Goal: Information Seeking & Learning: Learn about a topic

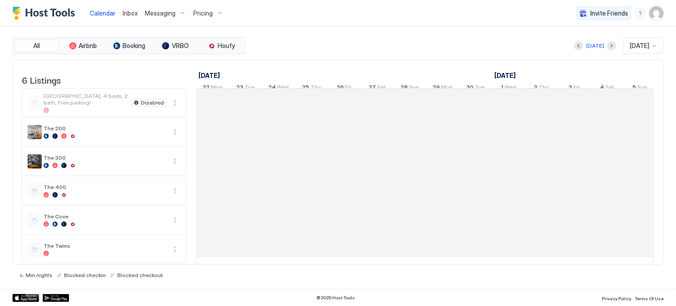
scroll to position [0, 494]
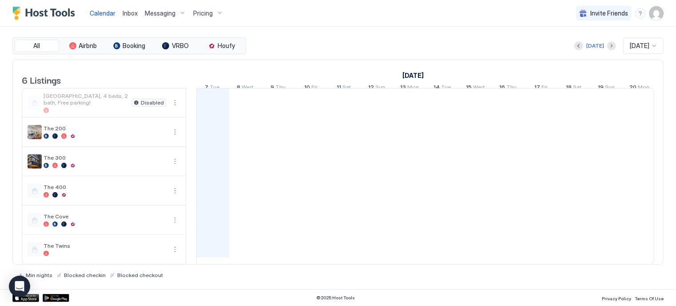
click at [204, 12] on span "Pricing" at bounding box center [203, 13] width 20 height 8
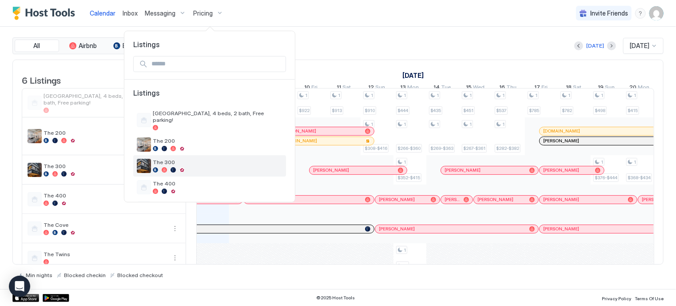
scroll to position [41, 0]
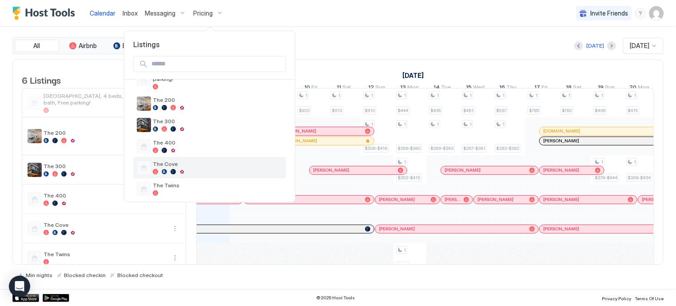
click at [177, 160] on div "The Cove" at bounding box center [218, 167] width 130 height 14
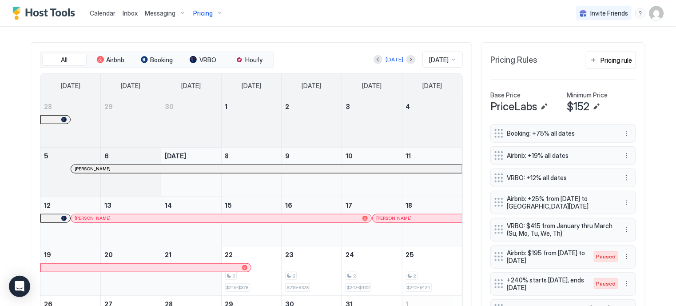
scroll to position [217, 0]
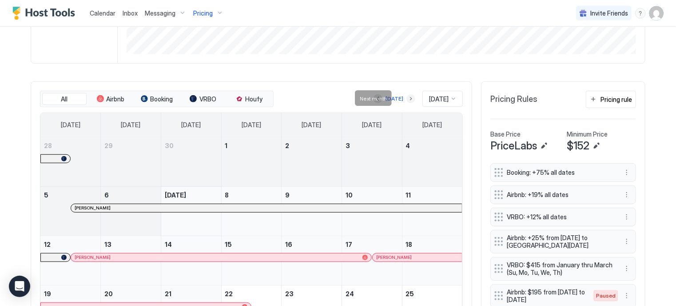
click at [407, 101] on button "Next month" at bounding box center [411, 98] width 9 height 9
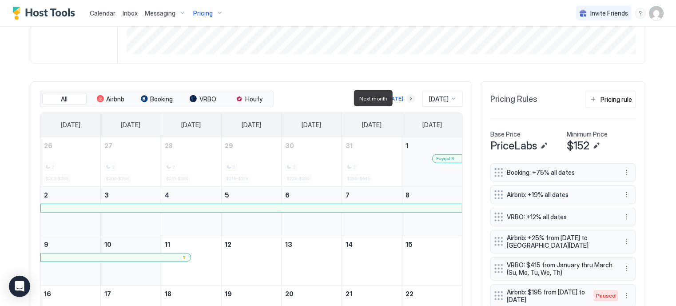
click at [407, 101] on button "Next month" at bounding box center [411, 98] width 9 height 9
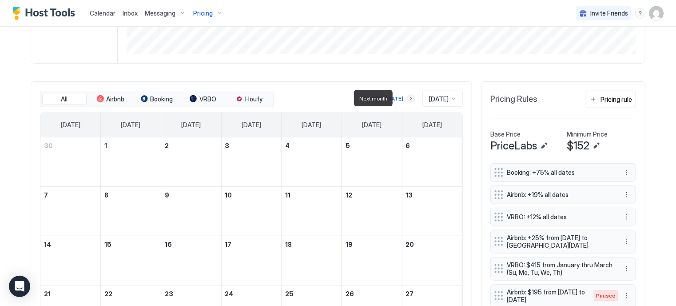
click at [407, 101] on button "Next month" at bounding box center [411, 98] width 9 height 9
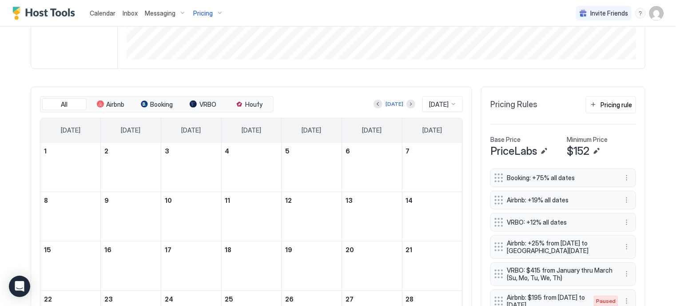
scroll to position [196, 0]
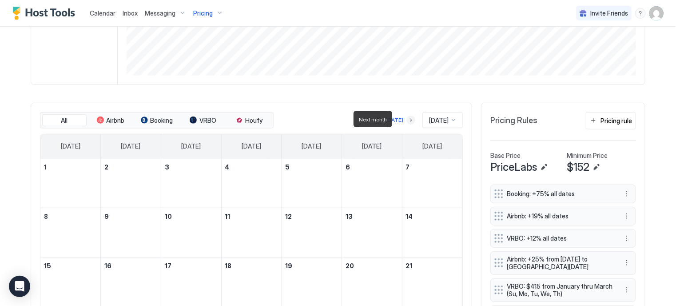
click at [407, 121] on button "Next month" at bounding box center [411, 120] width 9 height 9
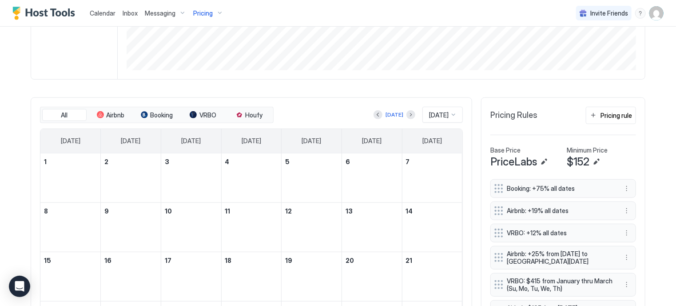
scroll to position [188, 0]
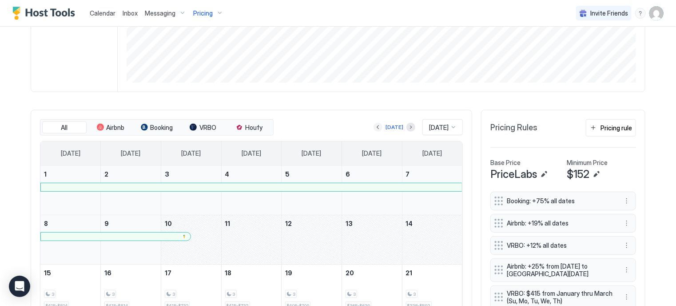
click at [374, 124] on button "Previous month" at bounding box center [378, 127] width 9 height 9
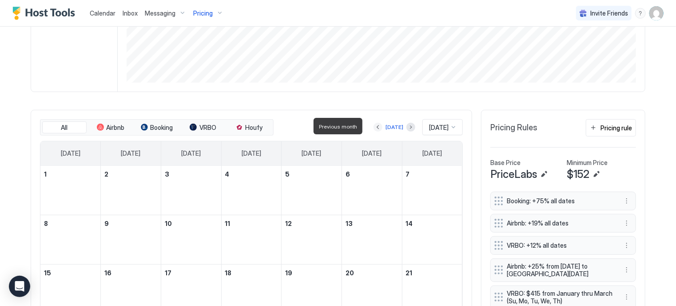
click at [374, 124] on button "Previous month" at bounding box center [378, 127] width 9 height 9
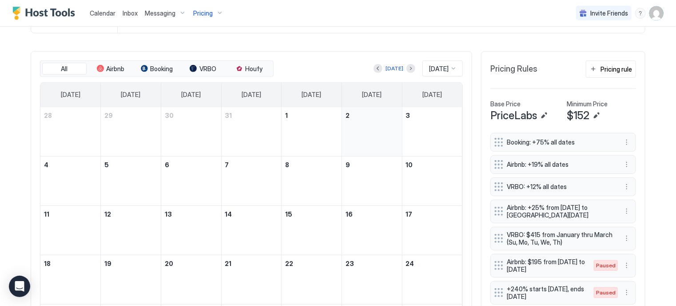
scroll to position [247, 0]
click at [374, 66] on button "Previous month" at bounding box center [378, 68] width 9 height 9
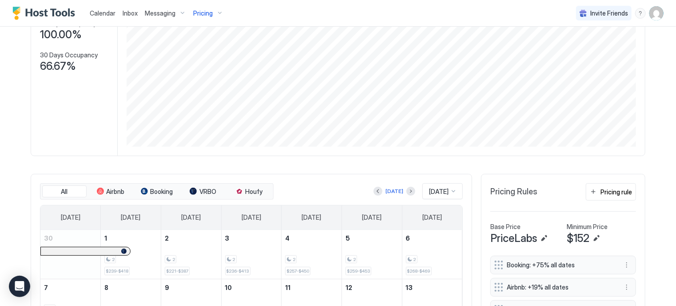
scroll to position [0, 0]
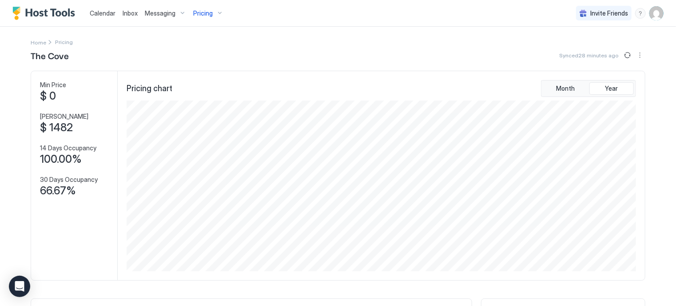
click at [211, 14] on div "Pricing" at bounding box center [208, 13] width 37 height 15
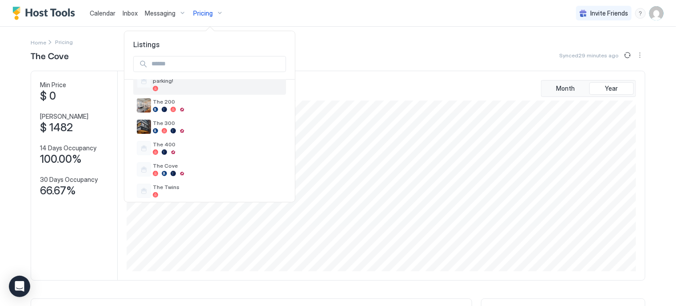
scroll to position [41, 0]
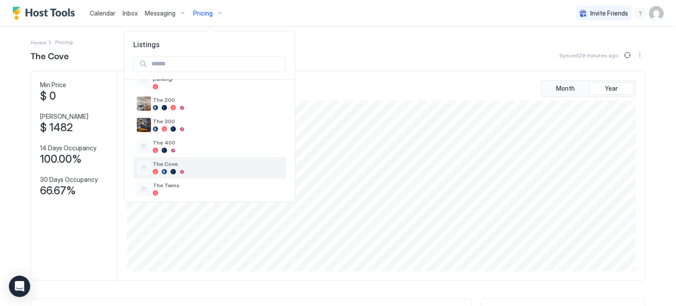
click at [189, 169] on div at bounding box center [218, 171] width 130 height 5
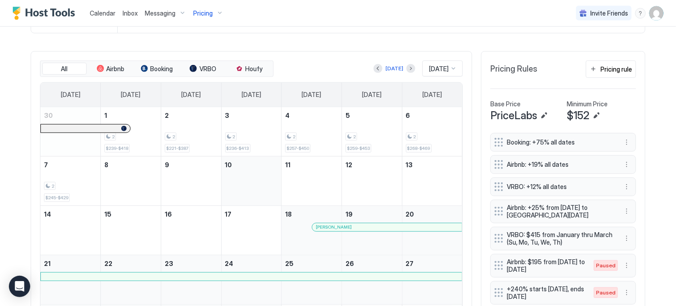
scroll to position [252, 0]
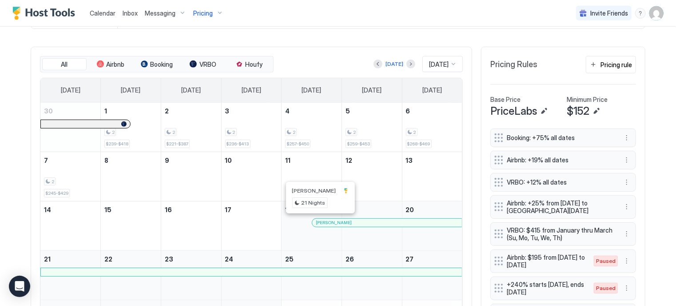
click at [317, 222] on div at bounding box center [320, 222] width 7 height 7
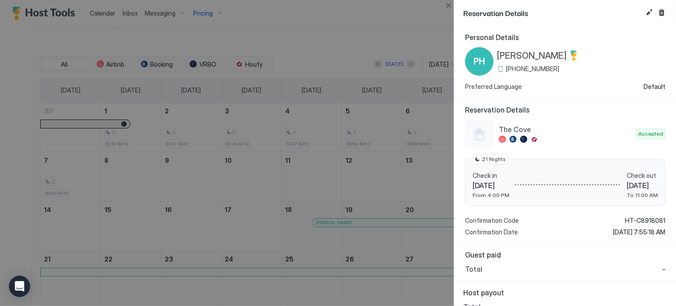
scroll to position [12, 0]
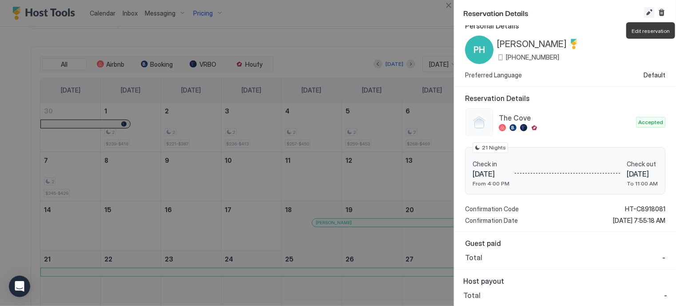
click at [648, 11] on button "Edit reservation" at bounding box center [649, 12] width 11 height 11
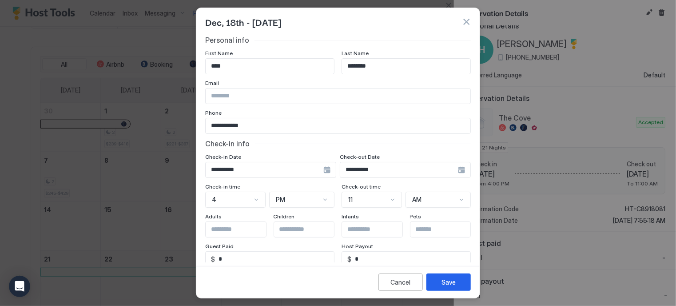
scroll to position [101, 0]
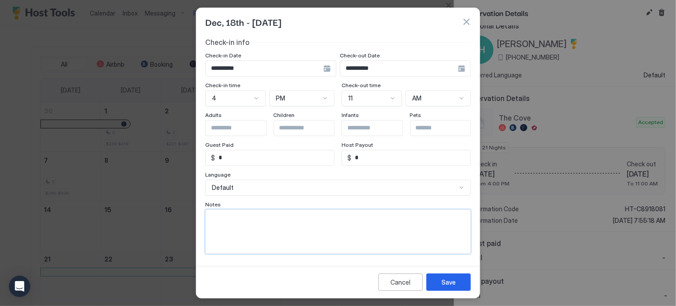
click at [297, 223] on textarea "Input Field" at bounding box center [338, 232] width 265 height 44
click at [357, 239] on textarea "****" at bounding box center [335, 232] width 259 height 44
type textarea "**********"
click at [453, 279] on div "Save" at bounding box center [449, 281] width 14 height 9
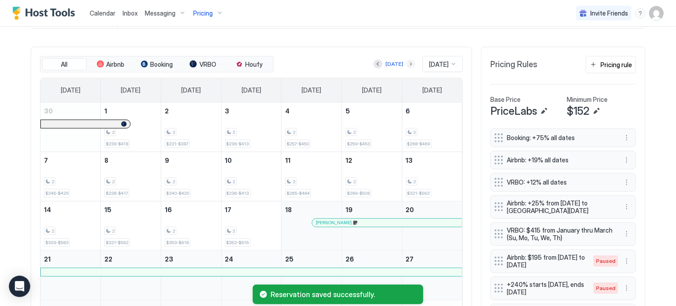
click at [407, 64] on button "Next month" at bounding box center [411, 64] width 9 height 9
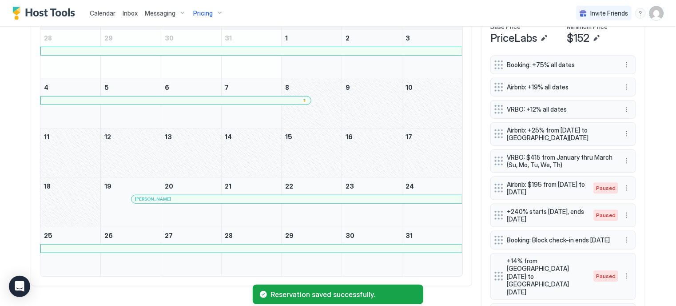
scroll to position [325, 0]
click at [136, 196] on span "[PERSON_NAME]" at bounding box center [153, 199] width 36 height 6
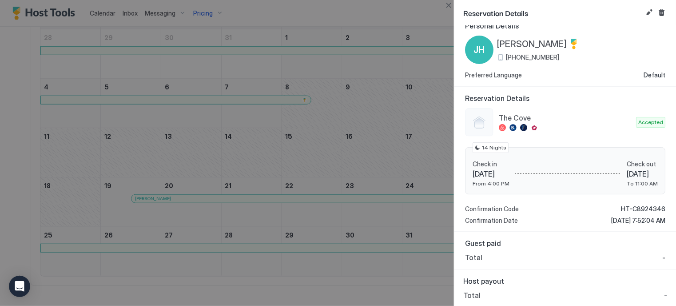
scroll to position [0, 0]
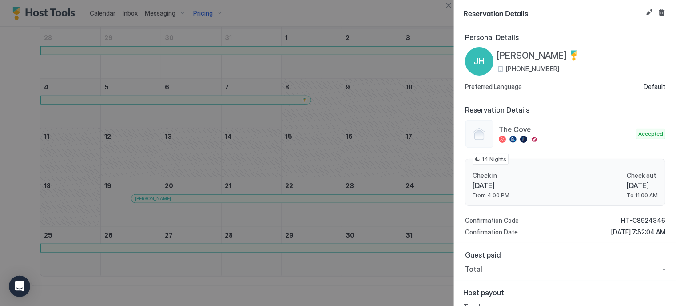
click at [644, 13] on div "Reservation Details" at bounding box center [566, 13] width 222 height 26
click at [650, 17] on button "Edit reservation" at bounding box center [649, 12] width 11 height 11
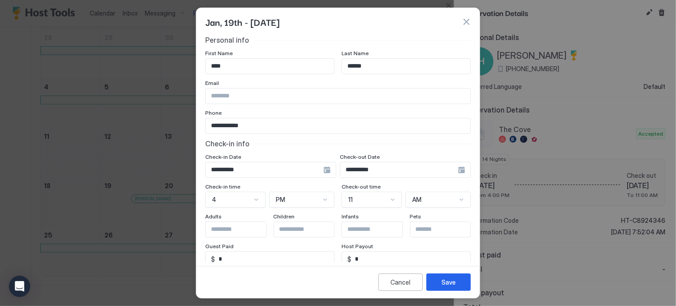
scroll to position [101, 0]
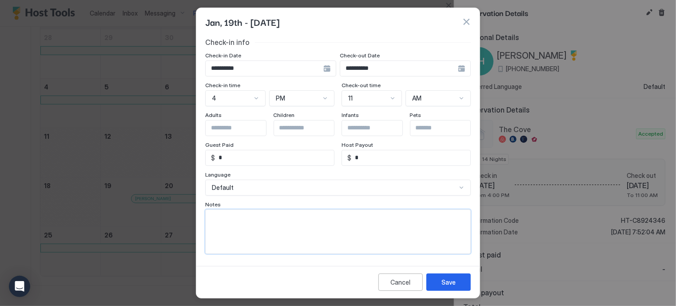
click at [282, 227] on textarea "Input Field" at bounding box center [338, 232] width 265 height 44
type textarea "****** ******"
click at [455, 280] on div "Save" at bounding box center [449, 281] width 14 height 9
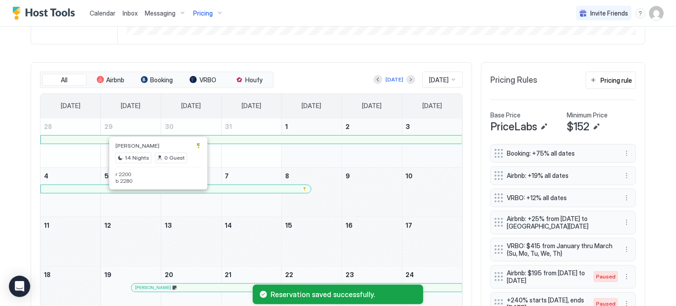
scroll to position [228, 0]
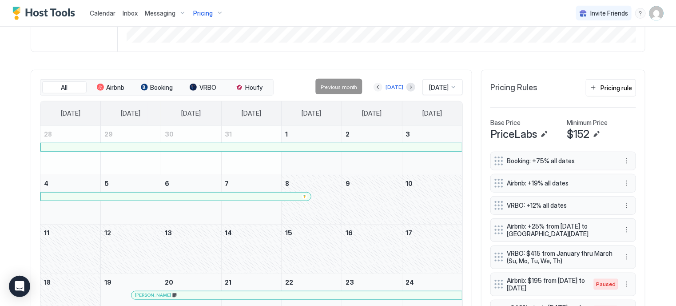
click at [374, 88] on button "Previous month" at bounding box center [378, 87] width 9 height 9
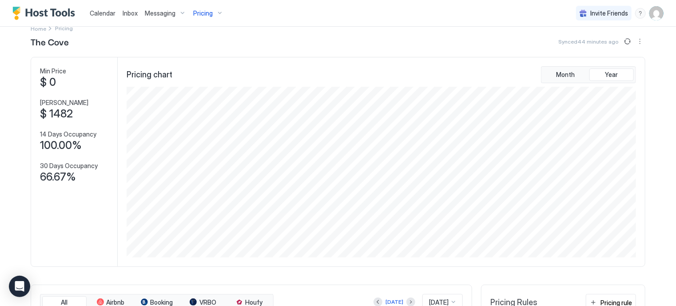
scroll to position [0, 0]
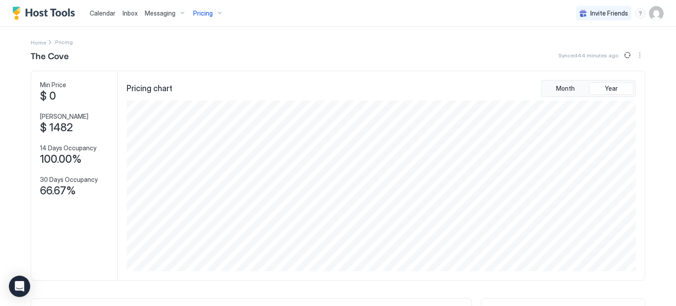
click at [212, 10] on div "Pricing" at bounding box center [208, 13] width 37 height 15
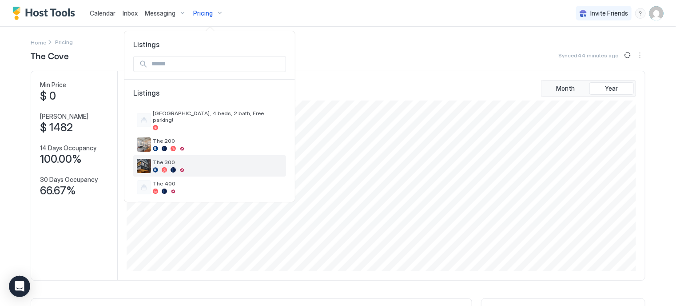
click at [184, 159] on span "The 300" at bounding box center [218, 162] width 130 height 7
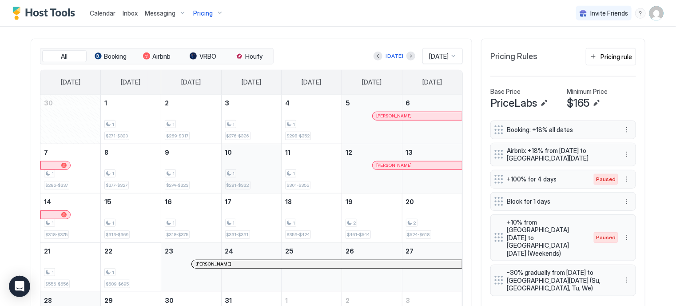
scroll to position [261, 0]
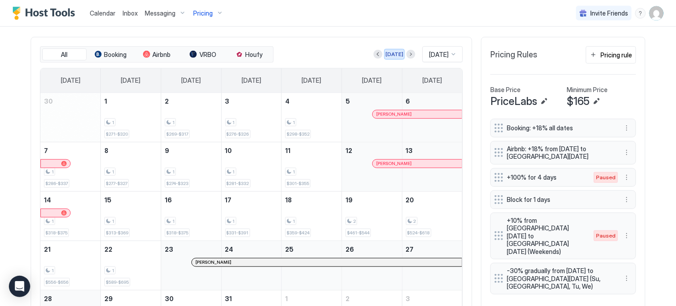
click at [384, 54] on button "[DATE]" at bounding box center [394, 54] width 20 height 11
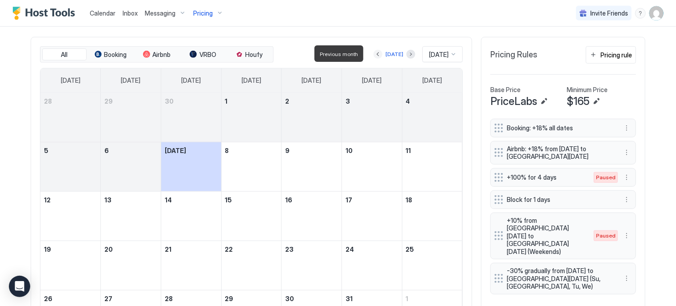
click at [374, 53] on button "Previous month" at bounding box center [378, 54] width 9 height 9
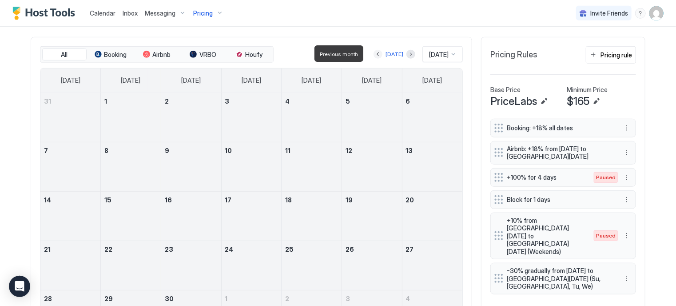
click at [374, 53] on button "Previous month" at bounding box center [378, 54] width 9 height 9
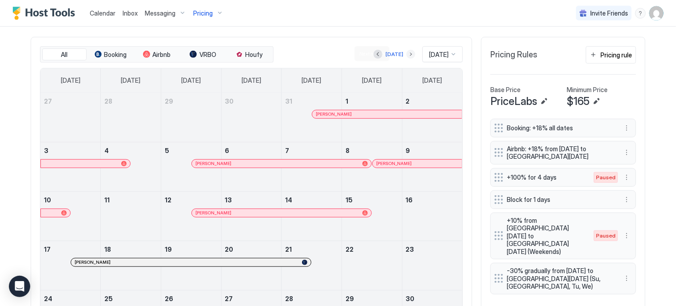
click at [407, 52] on button "Next month" at bounding box center [411, 54] width 9 height 9
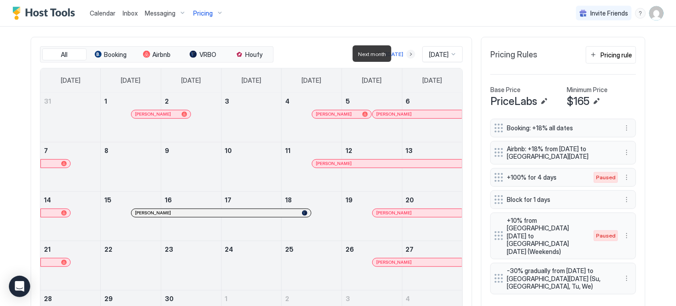
click at [407, 52] on button "Next month" at bounding box center [411, 54] width 9 height 9
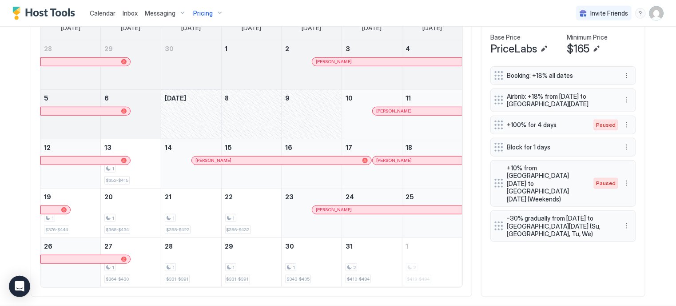
scroll to position [315, 0]
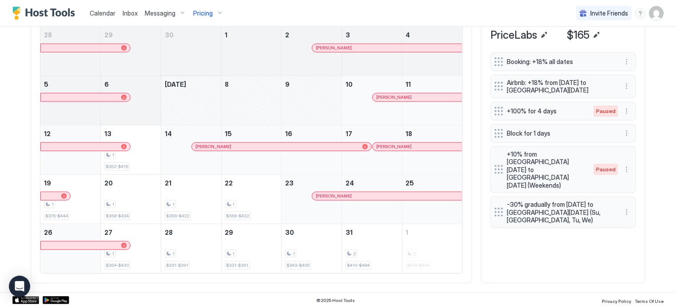
scroll to position [272, 0]
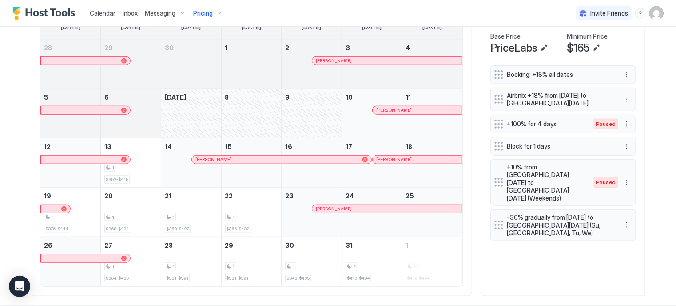
scroll to position [328, 0]
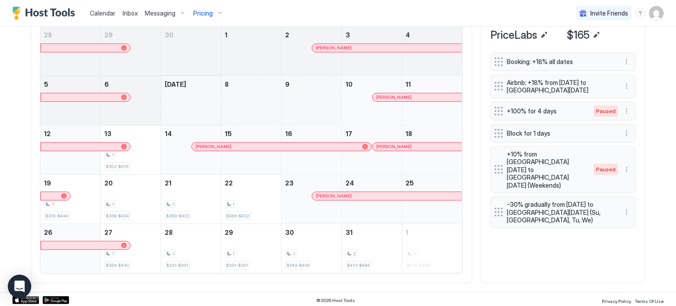
click at [16, 284] on icon "Open Intercom Messenger" at bounding box center [19, 286] width 10 height 12
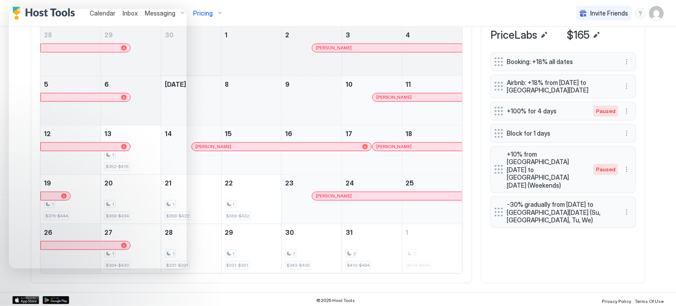
click at [276, 16] on div "Calendar Inbox Messaging Pricing Invite Friends FC" at bounding box center [338, 13] width 676 height 27
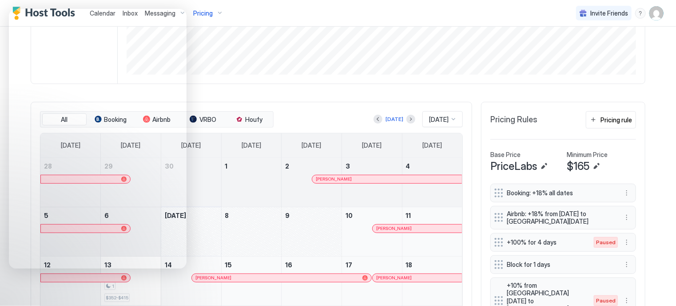
scroll to position [196, 0]
click at [429, 118] on span "[DATE]" at bounding box center [439, 120] width 20 height 8
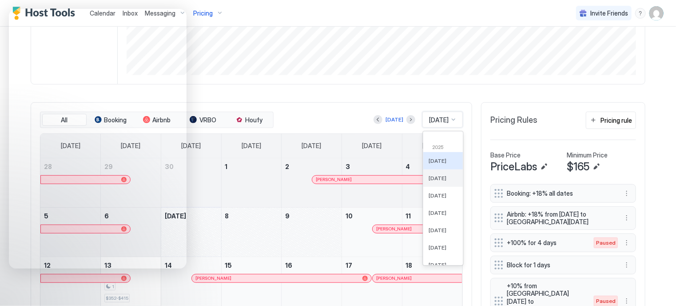
scroll to position [179, 0]
click at [429, 179] on span "Feb 2025" at bounding box center [438, 179] width 18 height 7
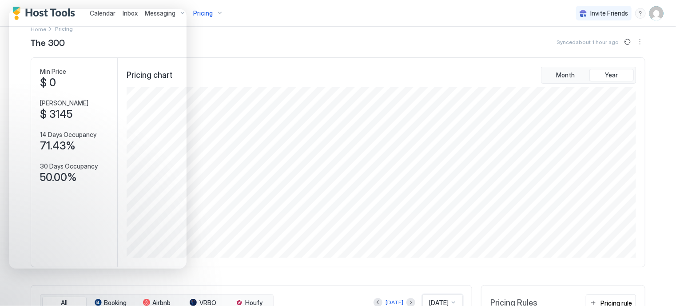
scroll to position [0, 0]
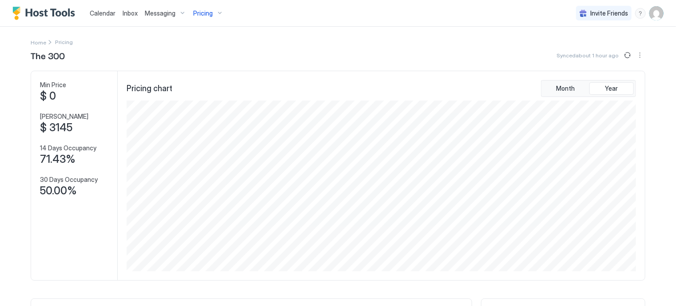
click at [203, 12] on span "Pricing" at bounding box center [203, 13] width 20 height 8
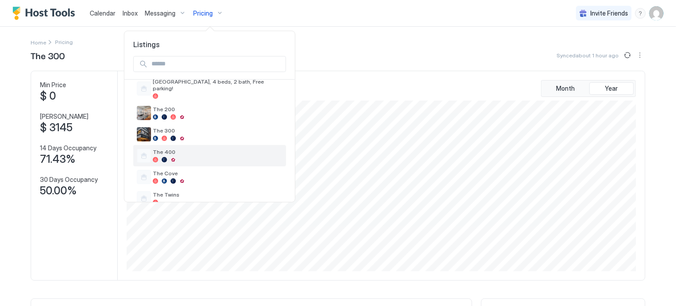
scroll to position [41, 0]
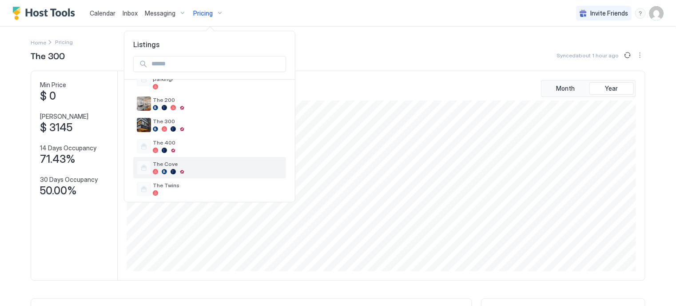
click at [186, 169] on div at bounding box center [218, 171] width 130 height 5
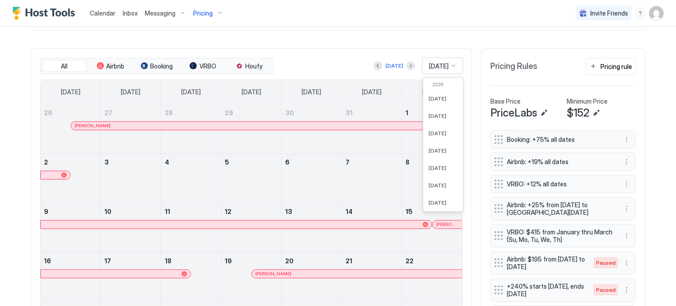
scroll to position [108, 0]
click at [430, 68] on span "Feb 2025" at bounding box center [439, 66] width 20 height 8
click at [435, 85] on span "[DATE]" at bounding box center [438, 84] width 18 height 7
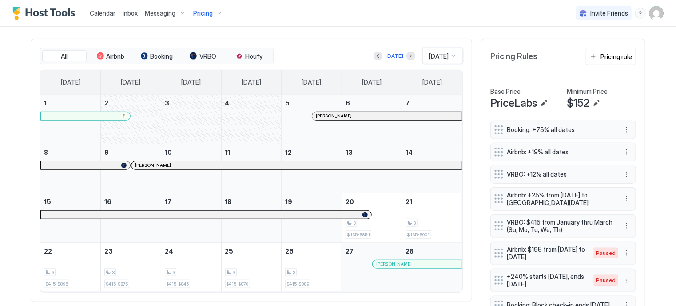
scroll to position [260, 0]
click at [313, 116] on div at bounding box center [316, 115] width 7 height 7
